Goal: Information Seeking & Learning: Learn about a topic

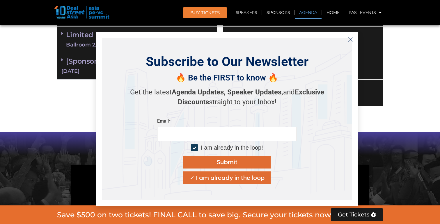
scroll to position [352, 0]
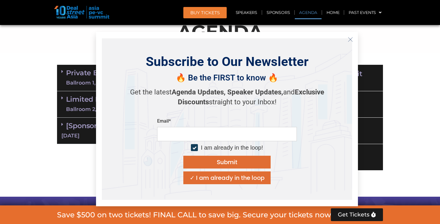
click at [351, 39] on icon "Close" at bounding box center [350, 39] width 5 height 5
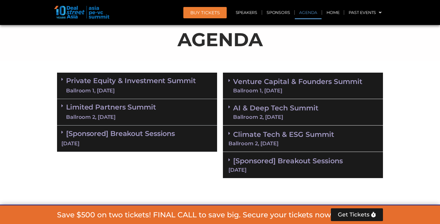
scroll to position [341, 0]
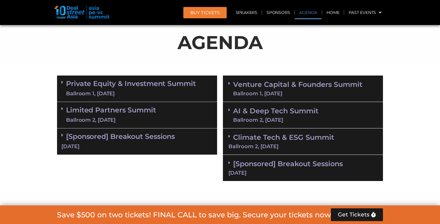
click at [127, 115] on link "Limited Partners [GEOGRAPHIC_DATA] 2, [DATE]" at bounding box center [111, 114] width 90 height 17
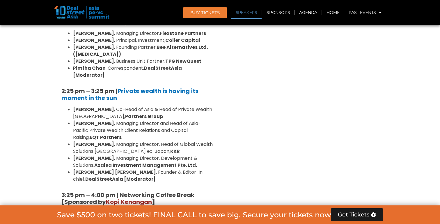
scroll to position [711, 0]
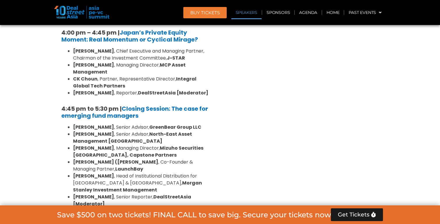
click at [251, 16] on link "Speakers" at bounding box center [246, 12] width 30 height 13
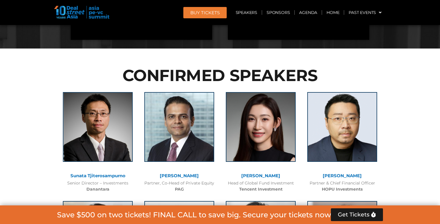
scroll to position [1252, 0]
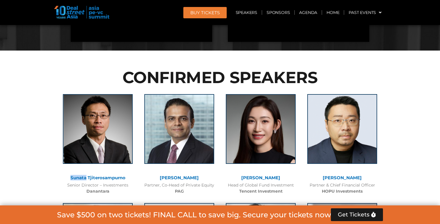
drag, startPoint x: 65, startPoint y: 135, endPoint x: 85, endPoint y: 136, distance: 19.8
click at [85, 176] on div "Sunata Tjiterosampurno" at bounding box center [98, 178] width 76 height 5
copy link "Sunata"
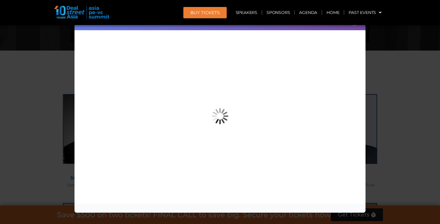
click at [38, 86] on div "Speaker Profile ×" at bounding box center [220, 112] width 440 height 224
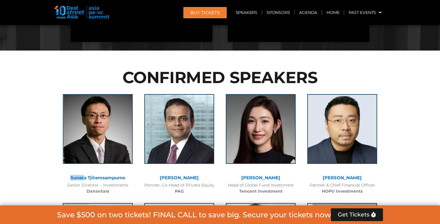
drag, startPoint x: 57, startPoint y: 133, endPoint x: 85, endPoint y: 137, distance: 28.2
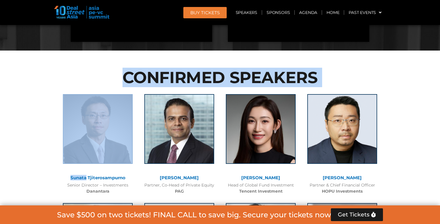
drag, startPoint x: 61, startPoint y: 133, endPoint x: 87, endPoint y: 137, distance: 26.0
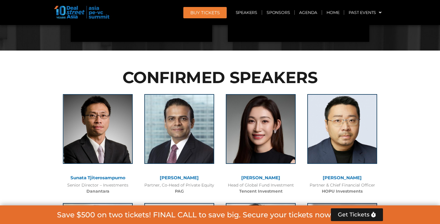
drag, startPoint x: 62, startPoint y: 135, endPoint x: 86, endPoint y: 136, distance: 23.9
click at [86, 176] on div "Sunata Tjiterosampurno" at bounding box center [98, 178] width 76 height 5
copy link "Sunata"
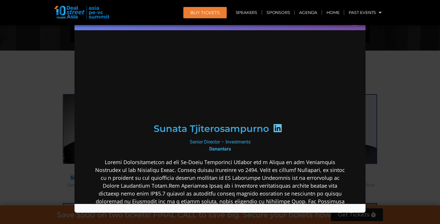
scroll to position [0, 0]
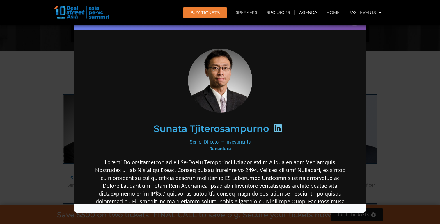
click at [35, 86] on div "Speaker Profile ×" at bounding box center [220, 112] width 440 height 224
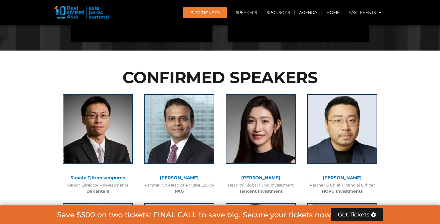
click at [95, 125] on div at bounding box center [98, 133] width 70 height 79
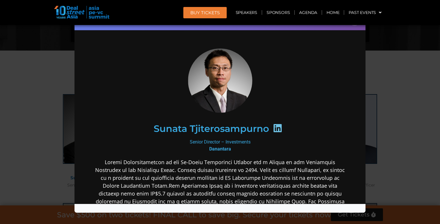
click at [276, 127] on icon at bounding box center [277, 127] width 9 height 9
click at [278, 130] on icon at bounding box center [277, 127] width 9 height 9
click at [70, 97] on div "Speaker Profile ×" at bounding box center [220, 112] width 440 height 224
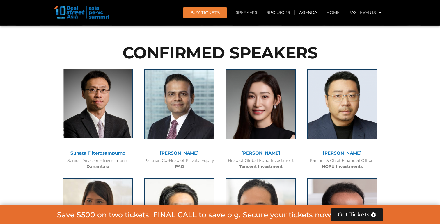
scroll to position [1280, 0]
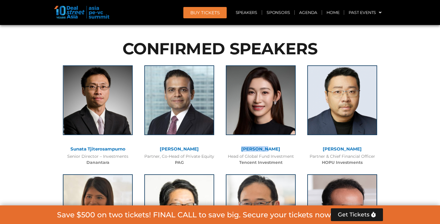
drag, startPoint x: 274, startPoint y: 108, endPoint x: 247, endPoint y: 107, distance: 26.8
click at [247, 147] on div "[PERSON_NAME]" at bounding box center [261, 149] width 76 height 5
copy link "[PERSON_NAME]"
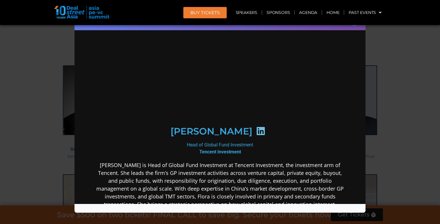
scroll to position [0, 0]
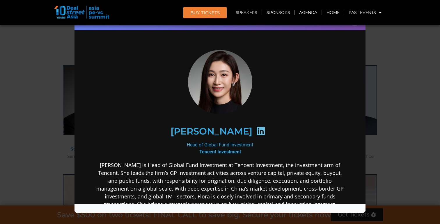
click at [256, 135] on icon at bounding box center [260, 130] width 9 height 9
click at [256, 132] on icon at bounding box center [260, 130] width 9 height 9
drag, startPoint x: 184, startPoint y: 129, endPoint x: 233, endPoint y: 132, distance: 48.4
click at [233, 132] on div "[PERSON_NAME]" at bounding box center [220, 131] width 226 height 30
copy h2 "[PERSON_NAME]"
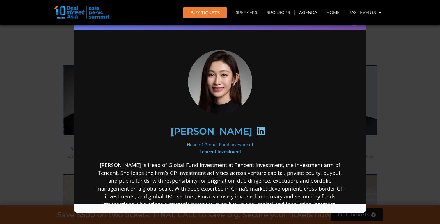
click at [258, 129] on div "[PERSON_NAME]" at bounding box center [220, 131] width 226 height 30
click at [256, 132] on icon at bounding box center [260, 130] width 9 height 9
drag, startPoint x: 184, startPoint y: 128, endPoint x: 232, endPoint y: 131, distance: 48.6
click at [232, 131] on div "[PERSON_NAME]" at bounding box center [220, 131] width 226 height 30
copy h2 "[PERSON_NAME]"
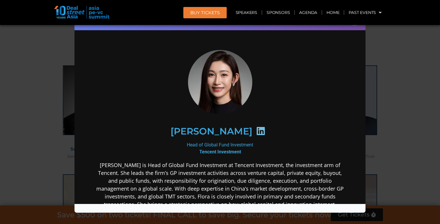
click at [80, 54] on section "[PERSON_NAME] Head of Global Fund Investment Tencent Investment" at bounding box center [219, 193] width 291 height 331
click at [58, 62] on div "Speaker Profile ×" at bounding box center [220, 112] width 440 height 224
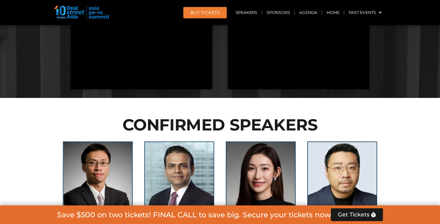
scroll to position [1248, 0]
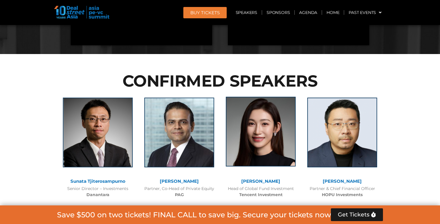
click at [263, 97] on img at bounding box center [261, 132] width 70 height 70
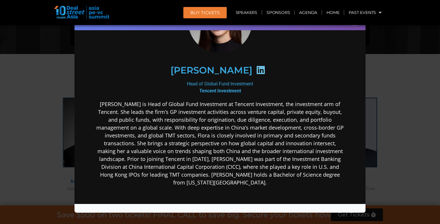
scroll to position [0, 0]
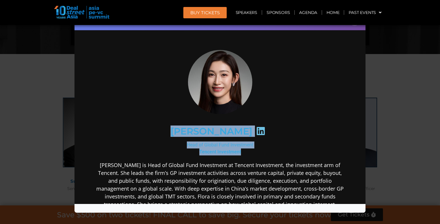
drag, startPoint x: 188, startPoint y: 128, endPoint x: 242, endPoint y: 152, distance: 59.6
click at [242, 152] on div "[PERSON_NAME] Head of Global Fund Investment Tencent Investment" at bounding box center [219, 193] width 251 height 291
copy div "[PERSON_NAME] Head of Global Fund Investment Tencent Investment"
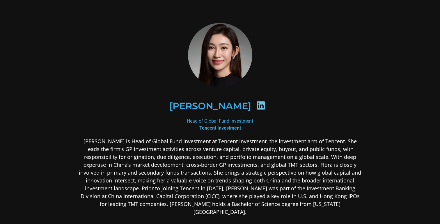
click at [138, 79] on div "[PERSON_NAME]" at bounding box center [220, 106] width 283 height 58
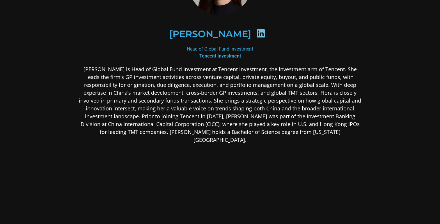
scroll to position [69, 0]
